Goal: Navigation & Orientation: Find specific page/section

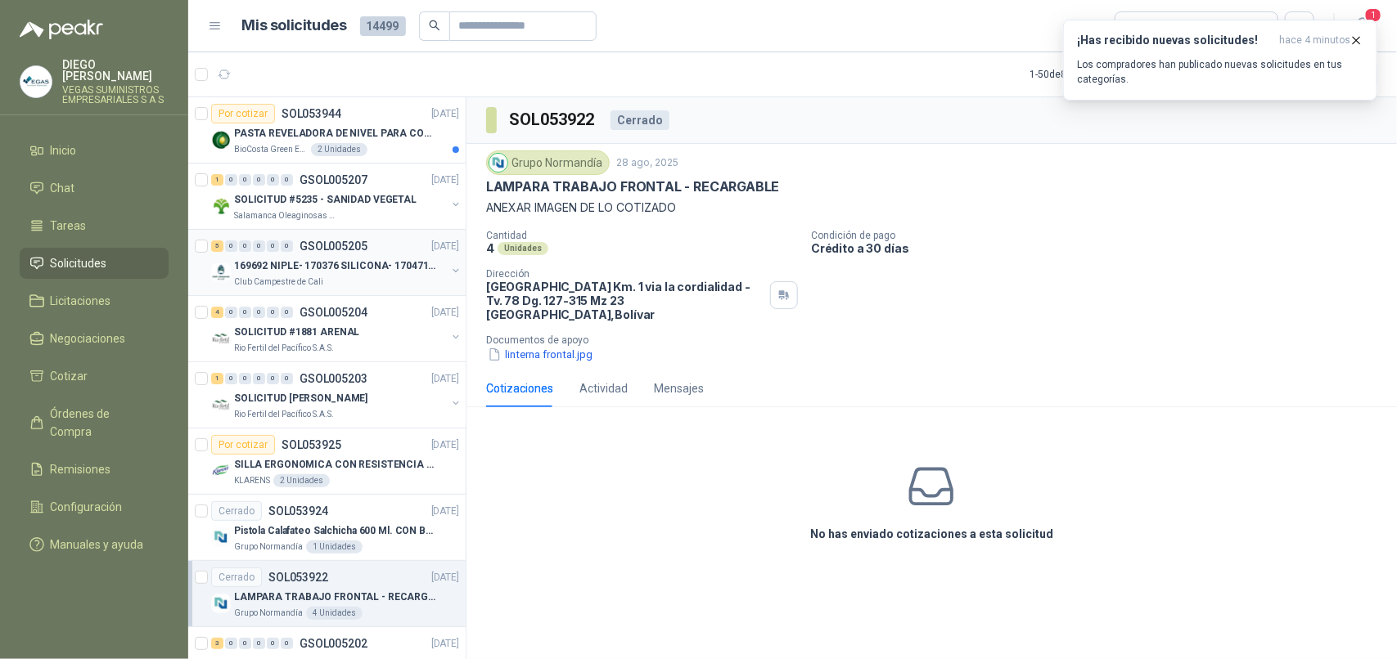
scroll to position [102, 0]
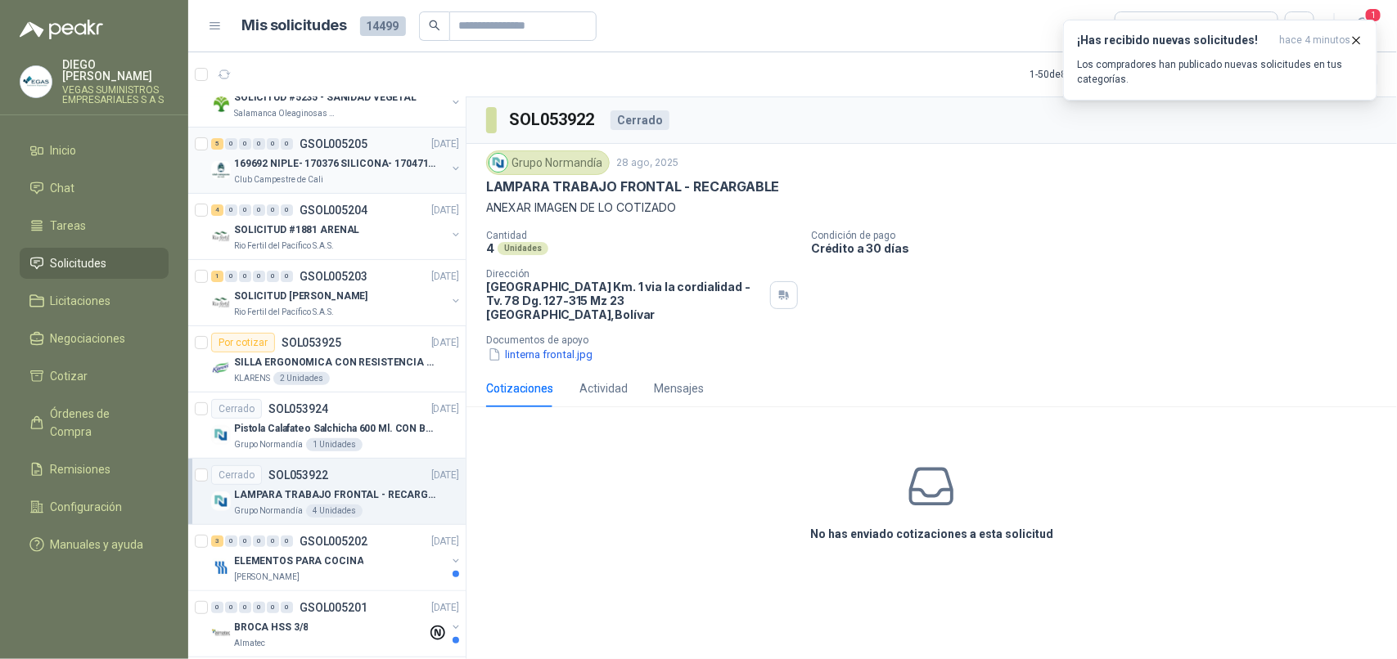
click at [283, 178] on p "Club Campestre de Cali" at bounding box center [278, 179] width 89 height 13
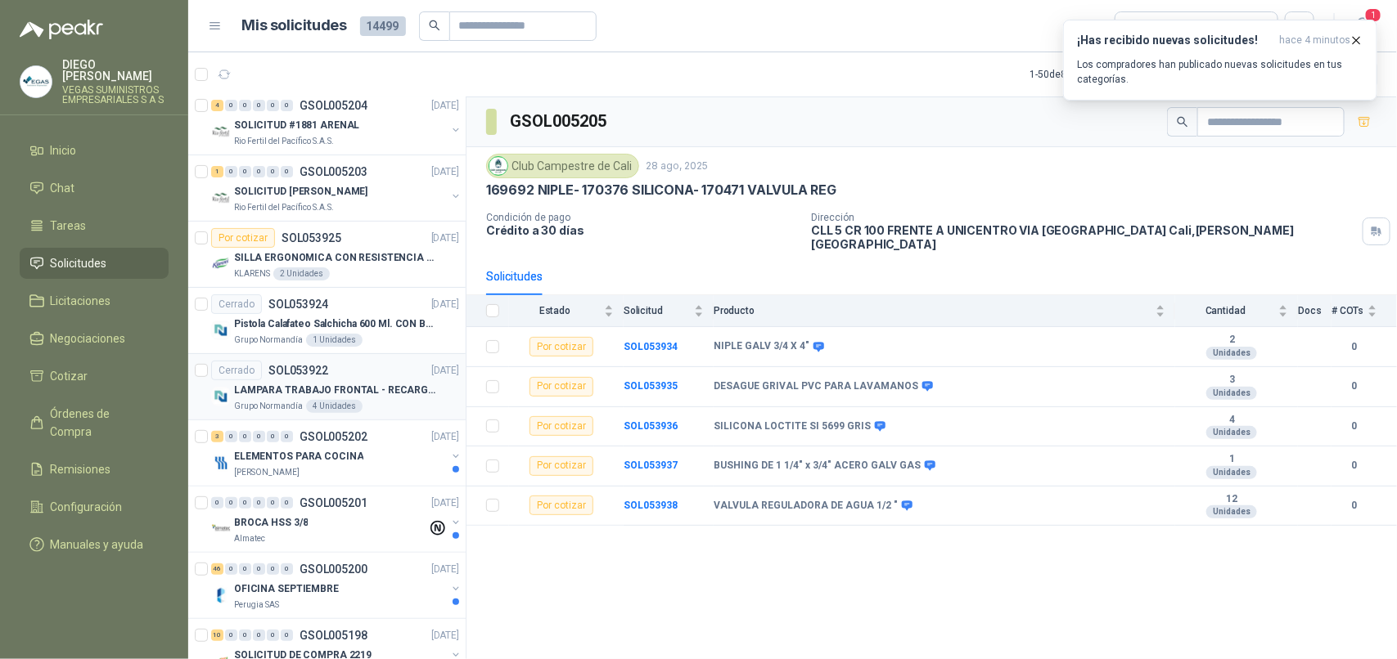
scroll to position [307, 0]
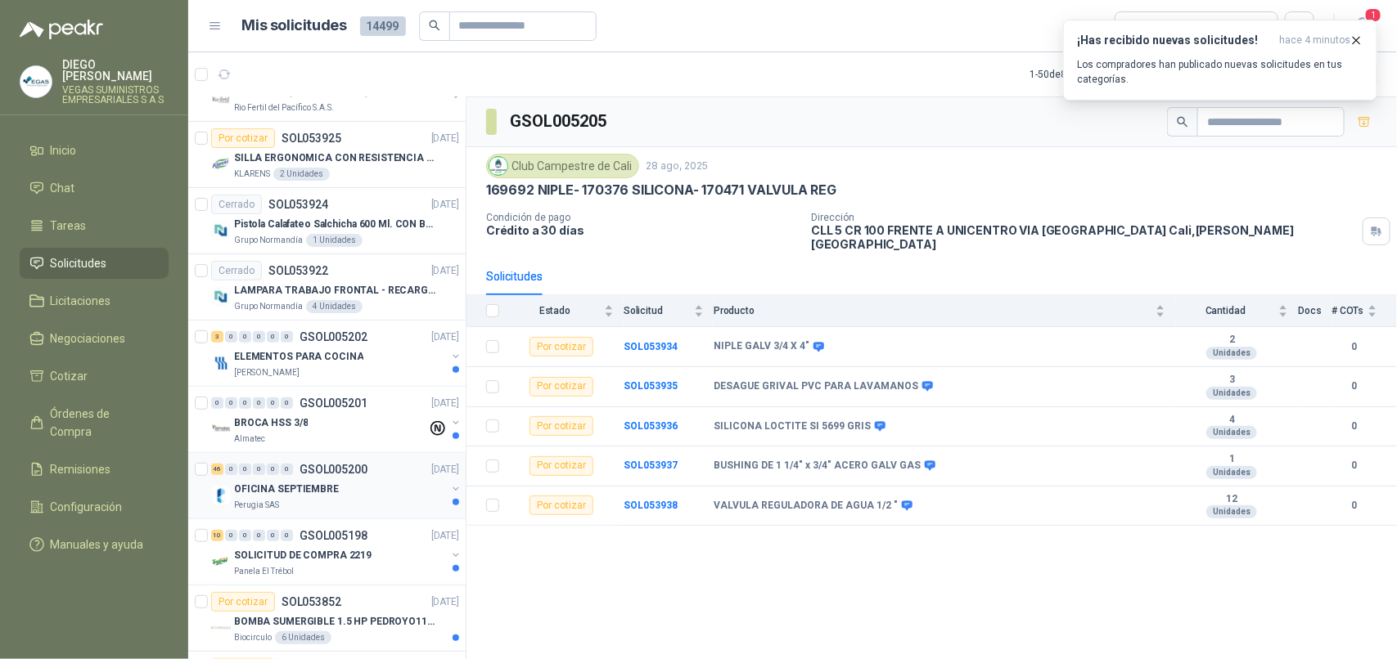
click at [317, 515] on div "46 0 0 0 0 0 GSOL005200 [DATE] OFICINA SEPTIEMBRE Perugia SAS" at bounding box center [326, 486] width 277 height 66
click at [305, 496] on p "OFICINA SEPTIEMBRE" at bounding box center [286, 490] width 105 height 16
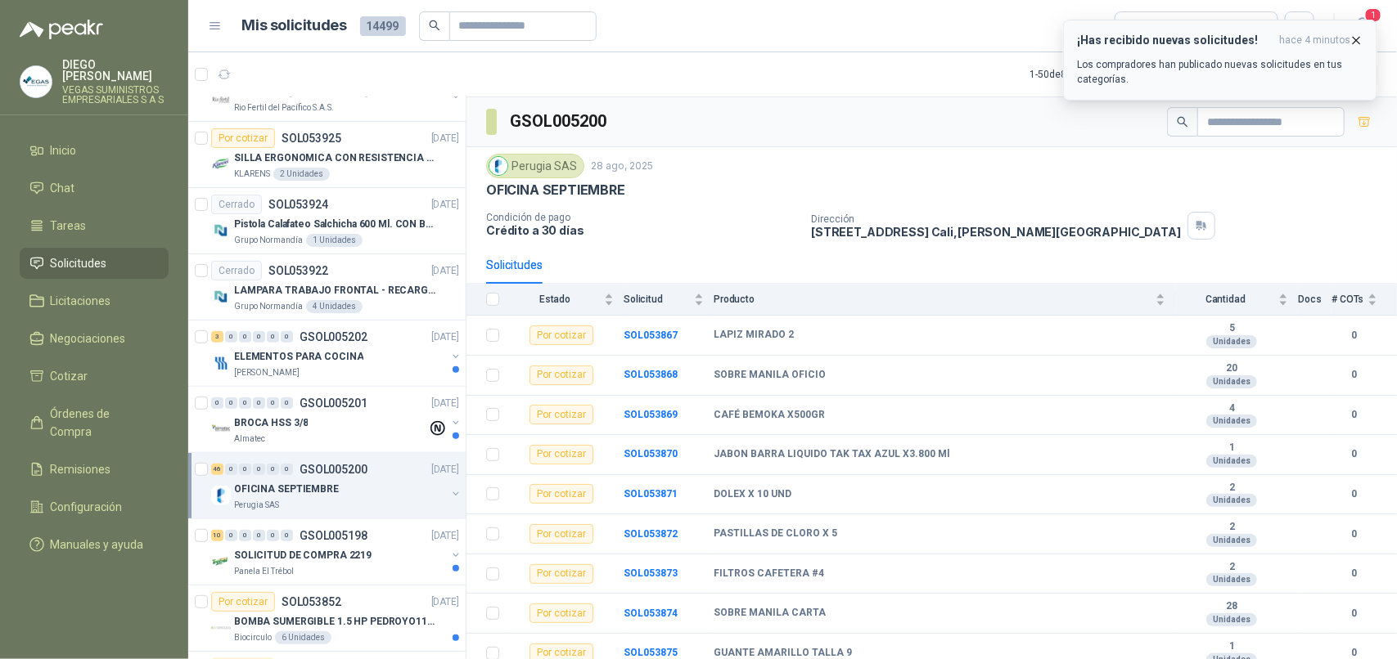
click at [1354, 38] on icon "button" at bounding box center [1356, 41] width 14 height 14
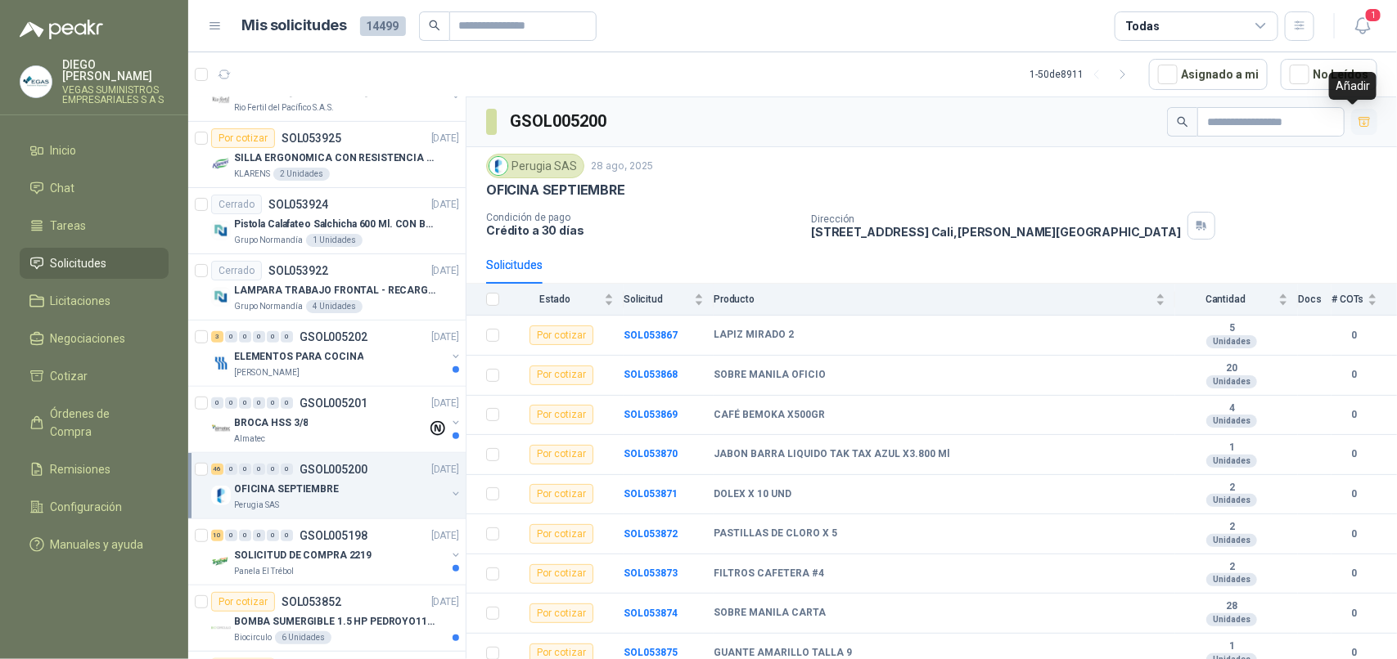
click at [1357, 119] on icon "button" at bounding box center [1364, 122] width 14 height 14
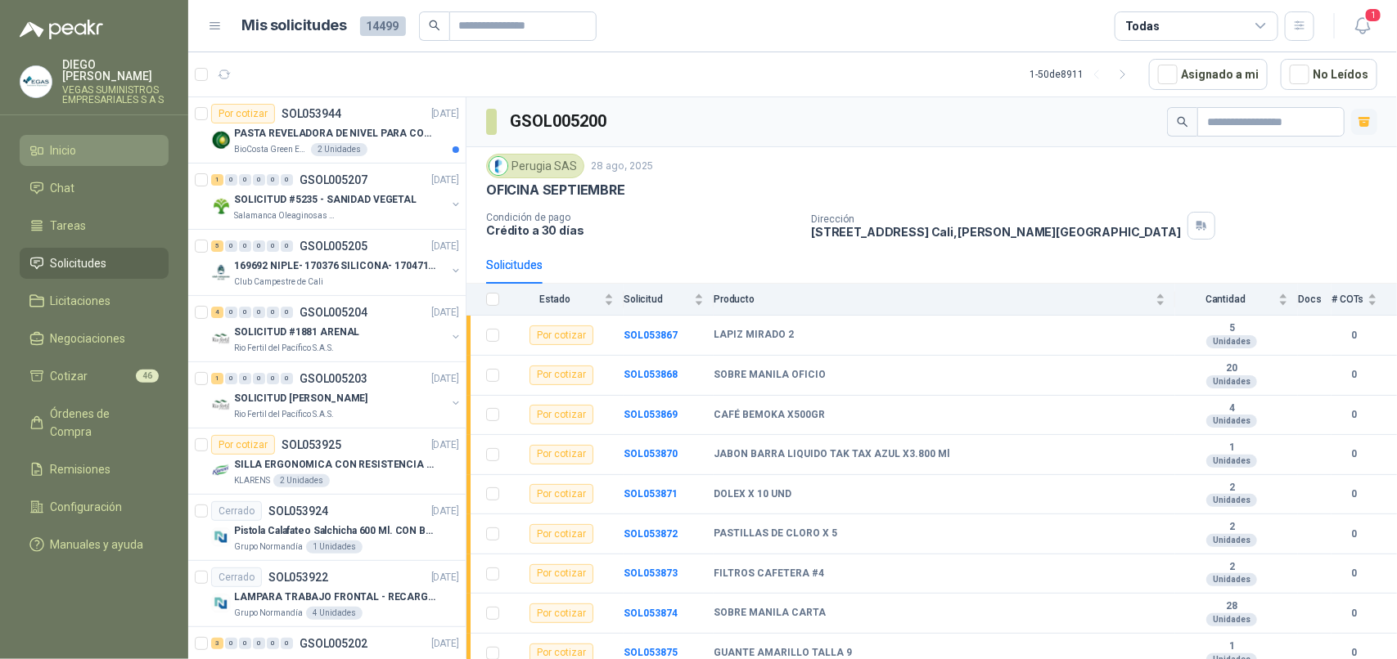
click at [97, 145] on li "Inicio" at bounding box center [93, 151] width 129 height 18
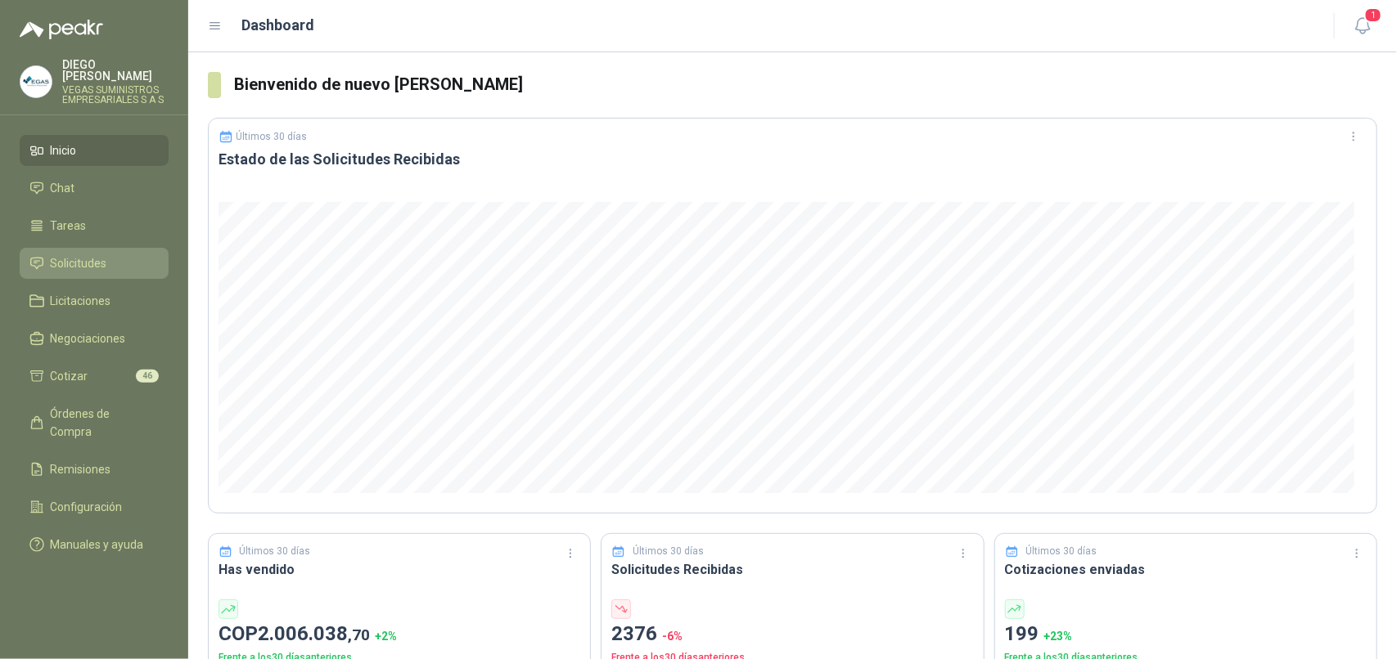
click at [92, 256] on span "Solicitudes" at bounding box center [79, 263] width 56 height 18
